Goal: Answer question/provide support

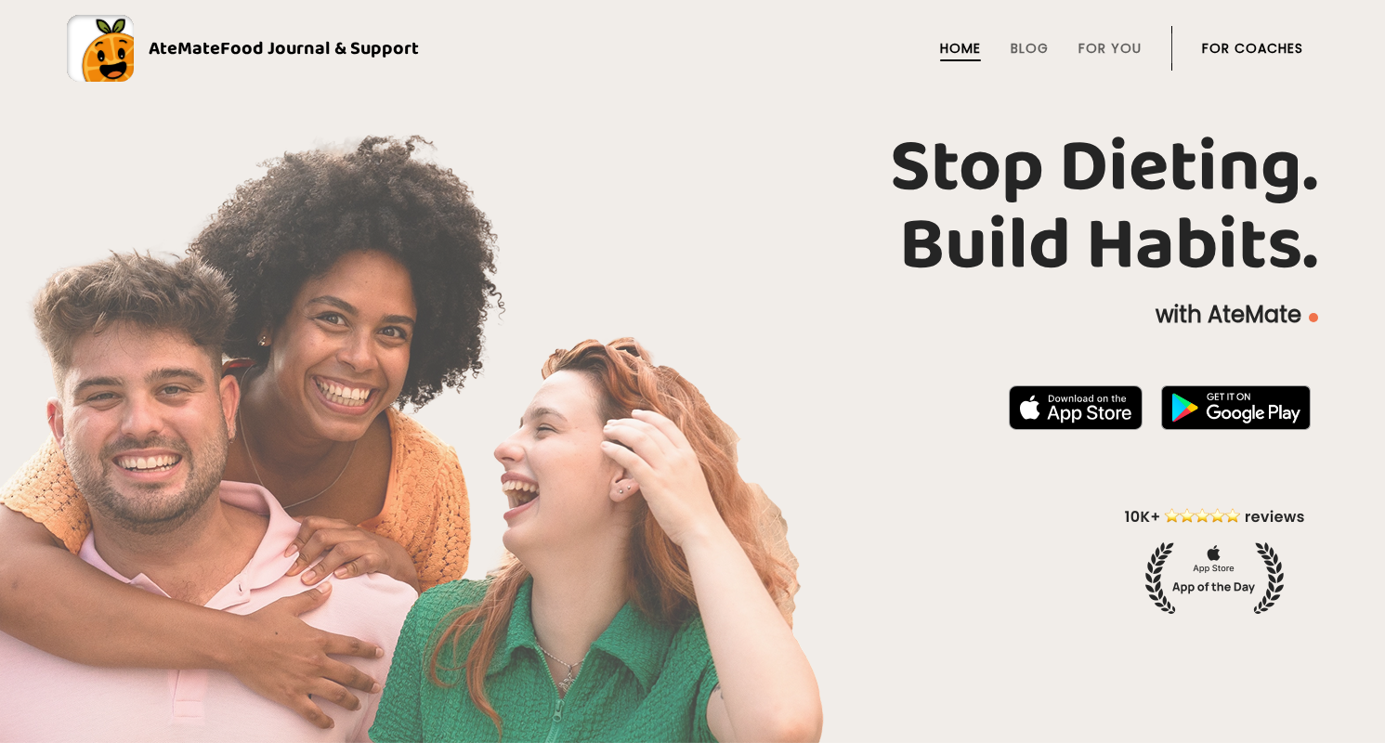
click at [1239, 42] on link "For Coaches" at bounding box center [1252, 48] width 101 height 15
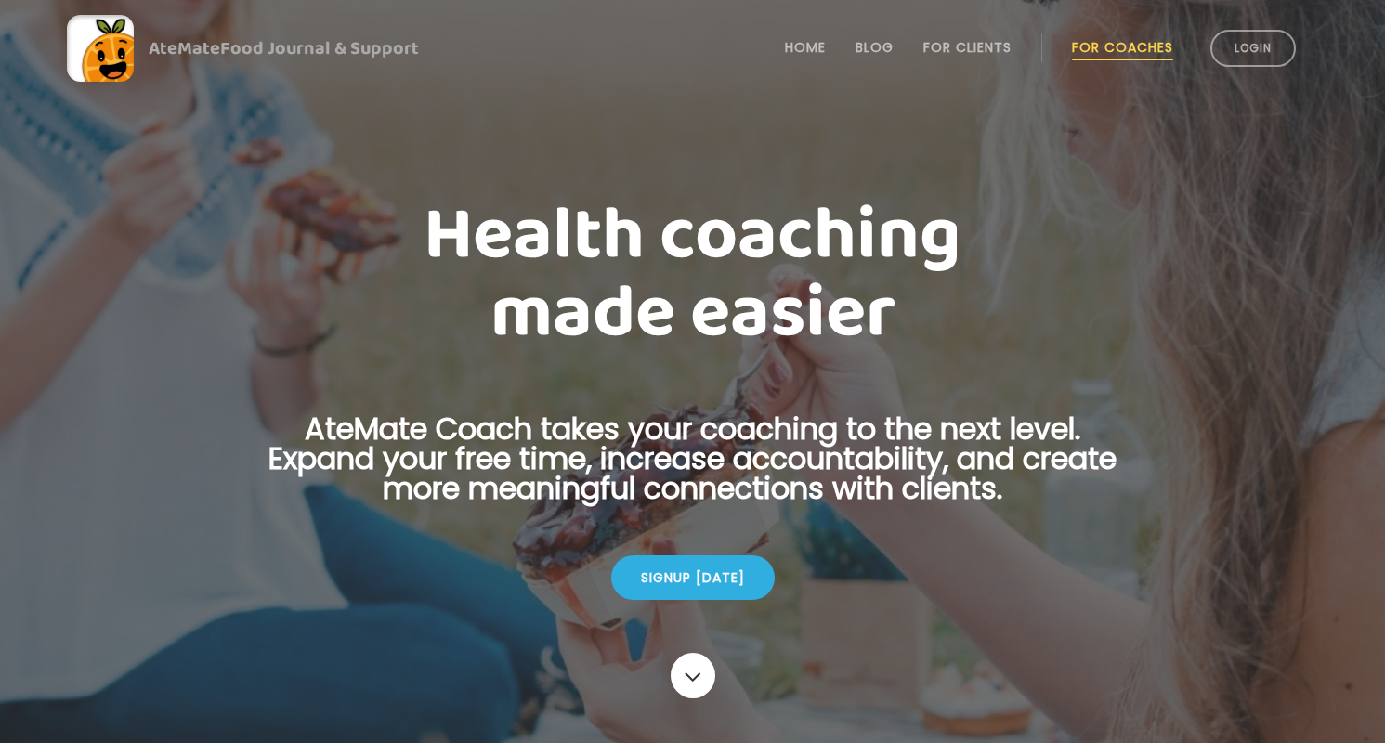
click at [1239, 42] on link "Login" at bounding box center [1252, 48] width 85 height 37
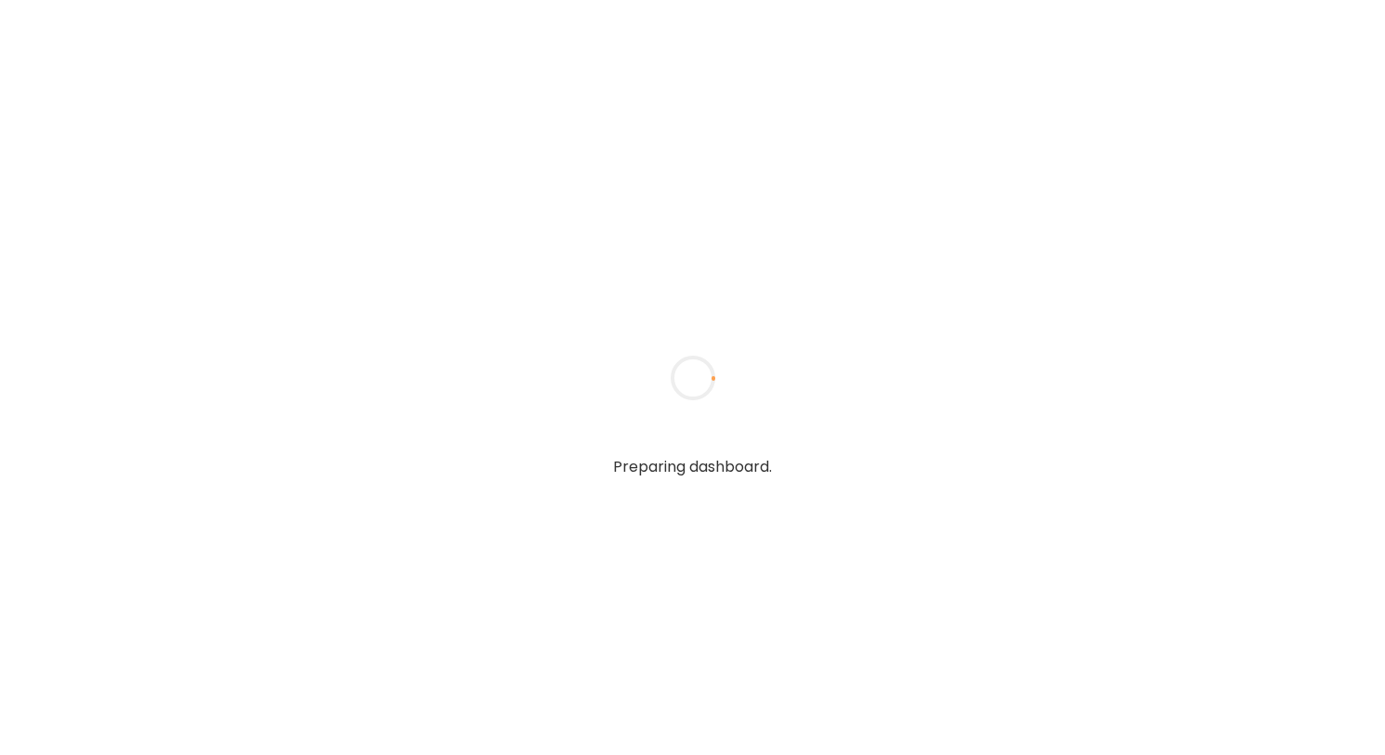
type textarea "**********"
type input "**********"
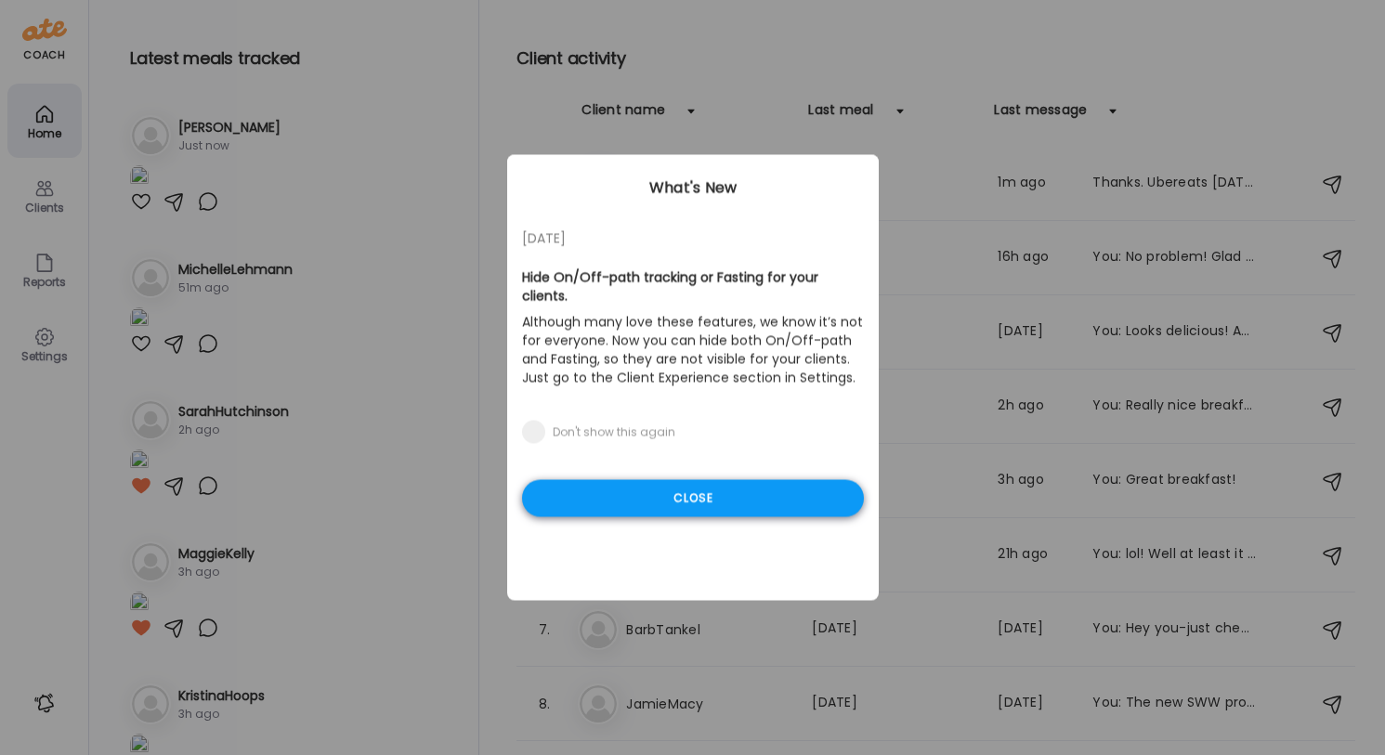
click at [654, 504] on div "Close" at bounding box center [693, 498] width 342 height 37
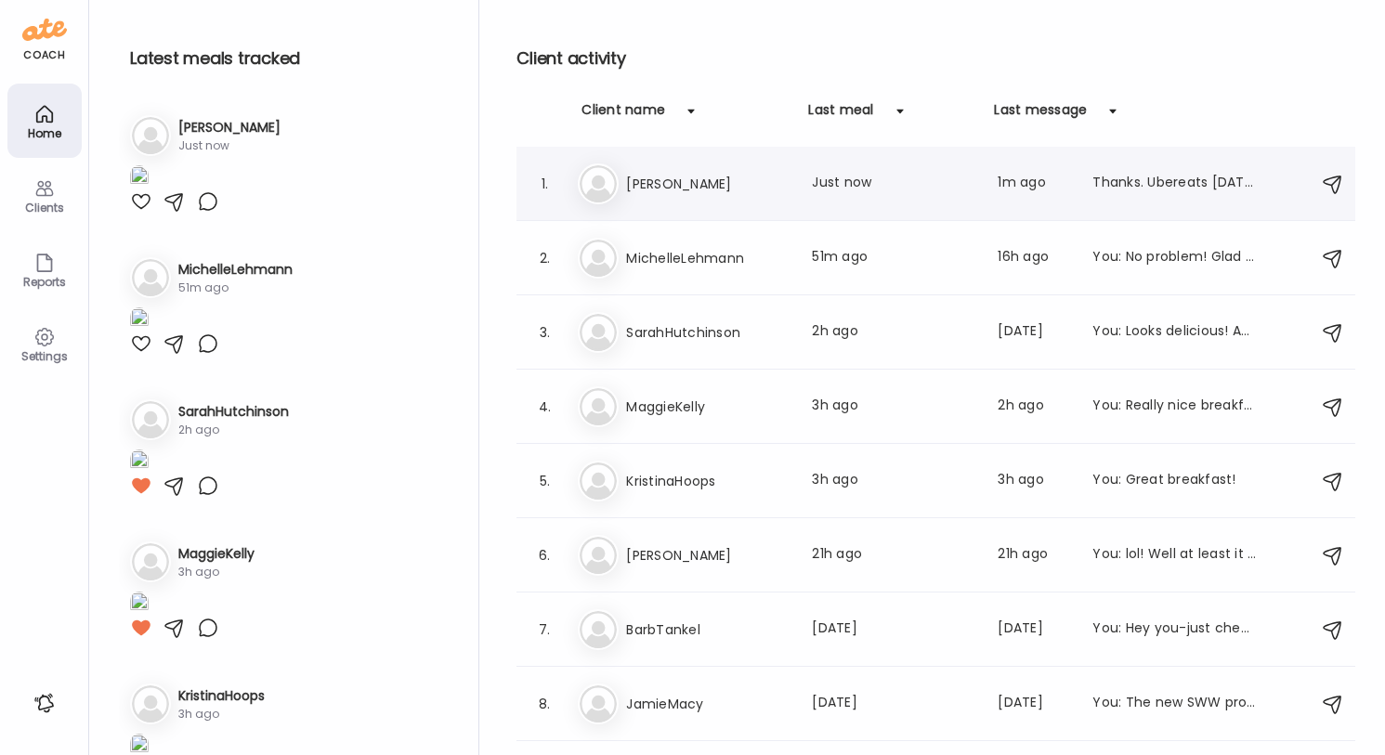
click at [785, 193] on h3 "[PERSON_NAME]" at bounding box center [707, 184] width 163 height 22
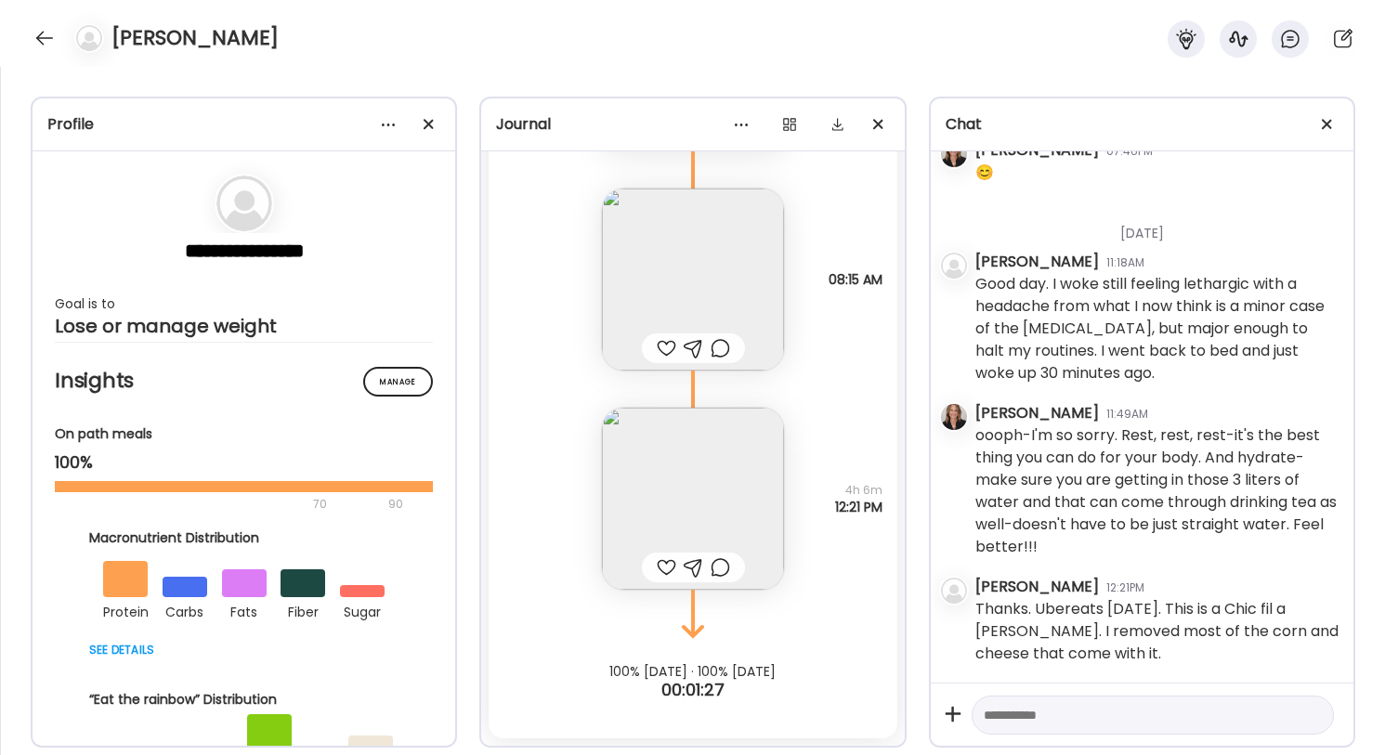
scroll to position [30695, 0]
click at [679, 467] on img at bounding box center [693, 499] width 182 height 182
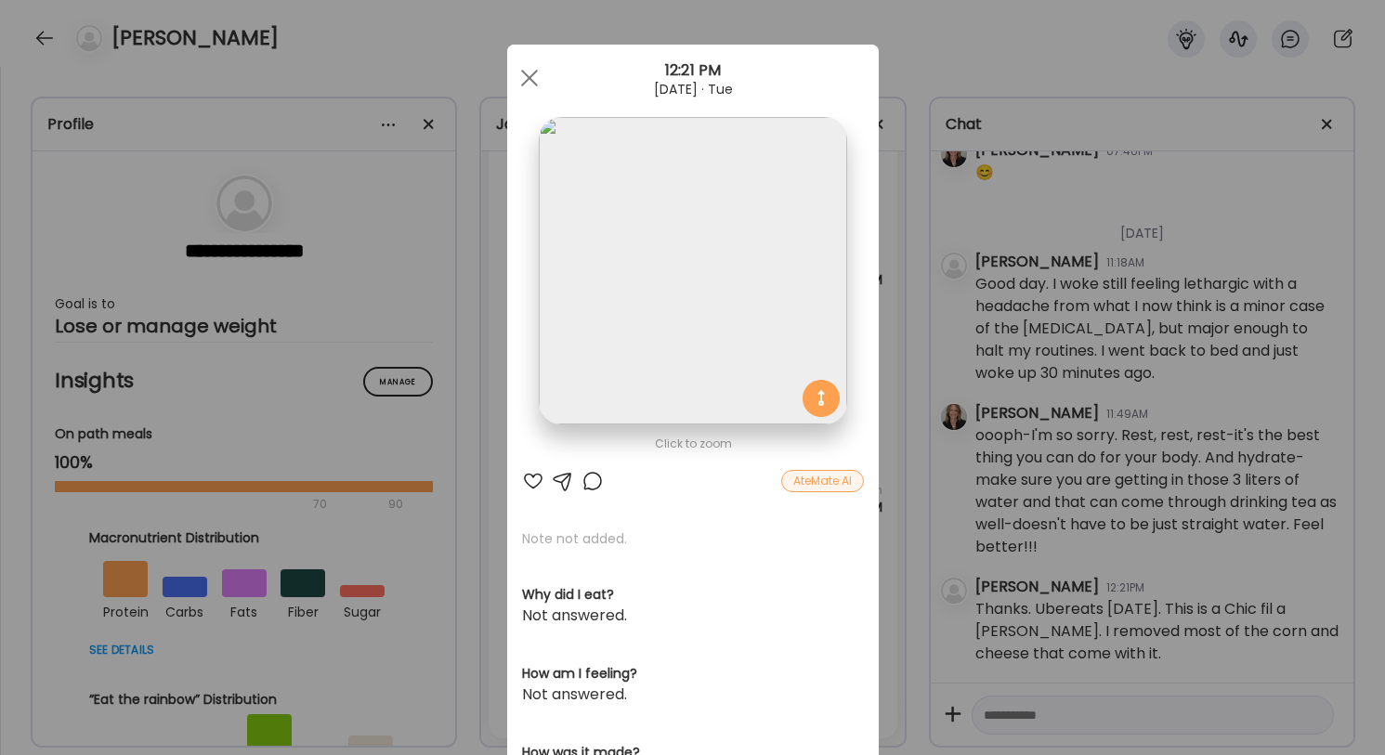
click at [679, 467] on div "Click to zoom AteMate AI Note not added. Why did I eat? Not answered. How am I …" at bounding box center [692, 433] width 371 height 777
click at [528, 74] on div at bounding box center [529, 77] width 37 height 37
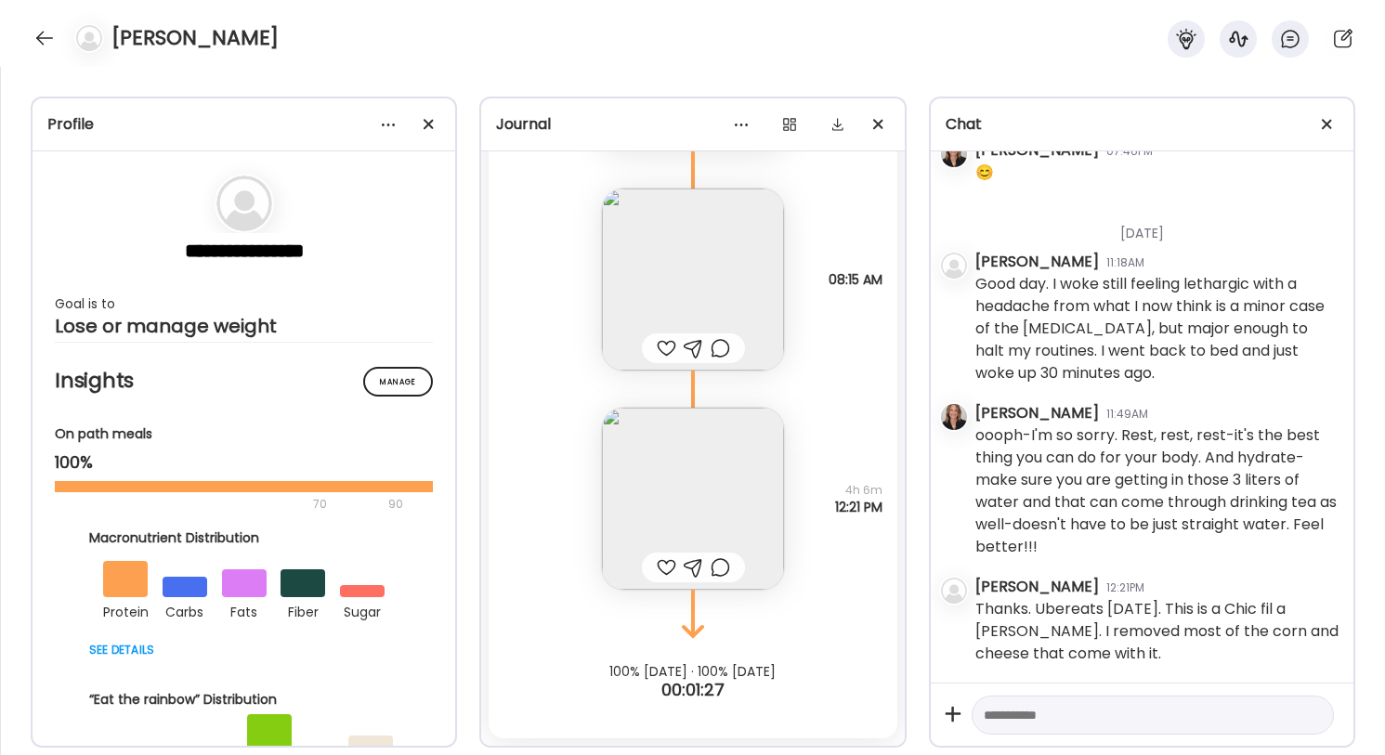
scroll to position [34560, 0]
click at [666, 566] on div at bounding box center [667, 567] width 20 height 22
click at [695, 566] on div at bounding box center [694, 567] width 20 height 22
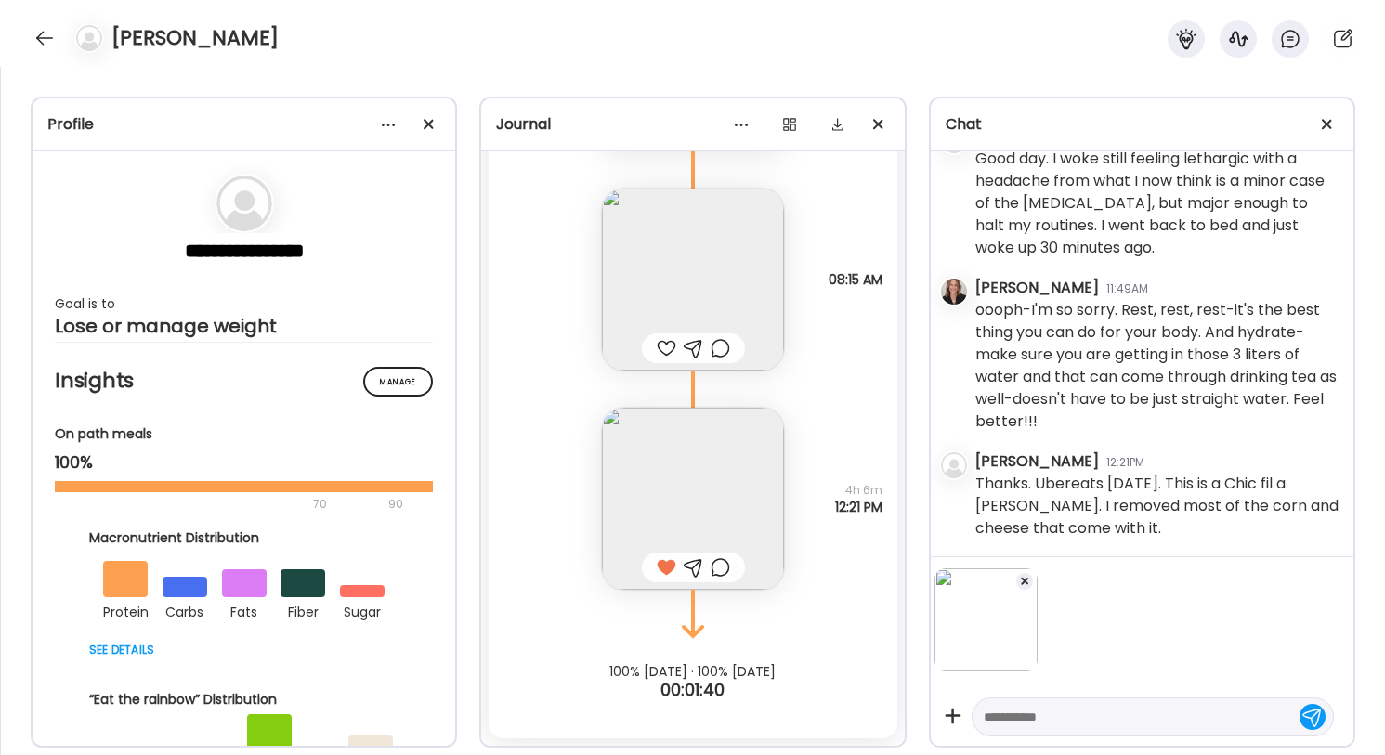
click at [1028, 718] on textarea at bounding box center [1136, 717] width 305 height 22
type textarea "**********"
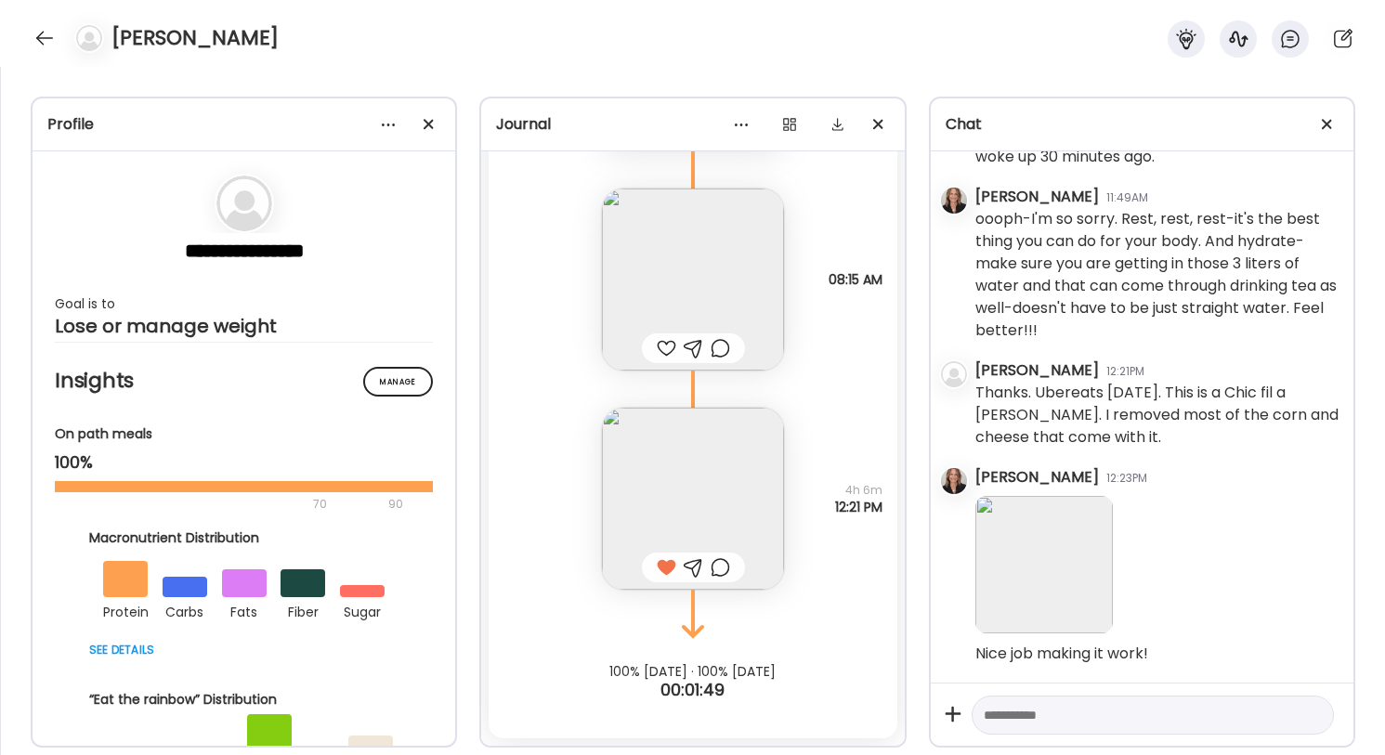
scroll to position [30911, 0]
click at [47, 39] on div at bounding box center [45, 38] width 30 height 30
